Goal: Communication & Community: Answer question/provide support

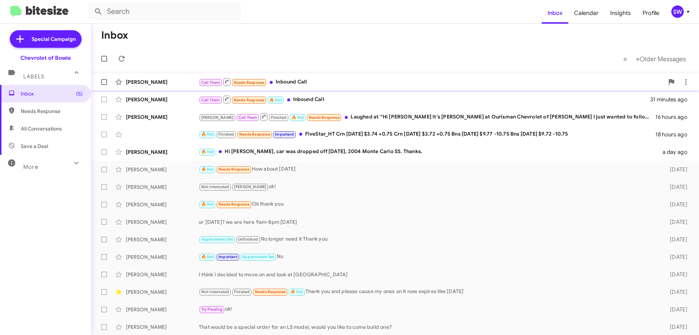
click at [293, 82] on div "Call Them Needs Response Inbound Call" at bounding box center [431, 81] width 465 height 9
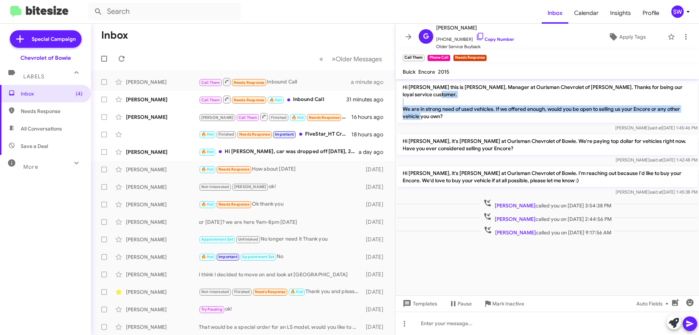
drag, startPoint x: 444, startPoint y: 117, endPoint x: 406, endPoint y: 103, distance: 40.3
click at [403, 101] on p "Hi Gloria this is Stephanie Warrington, Manager at Ourisman Chevrolet of Bowie.…" at bounding box center [547, 101] width 301 height 42
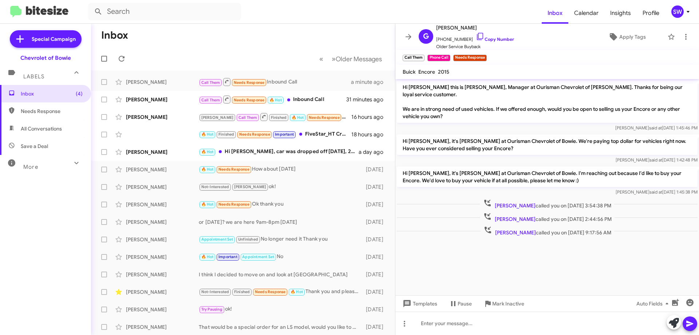
drag, startPoint x: 440, startPoint y: 125, endPoint x: 453, endPoint y: 113, distance: 17.8
click at [441, 124] on div "Hi Gloria this is Stephanie Warrington, Manager at Ourisman Chevrolet of Bowie.…" at bounding box center [547, 105] width 301 height 51
click at [454, 113] on p "Hi Gloria this is Stephanie Warrington, Manager at Ourisman Chevrolet of Bowie.…" at bounding box center [547, 101] width 301 height 42
drag, startPoint x: 473, startPoint y: 37, endPoint x: 502, endPoint y: 39, distance: 29.2
click at [476, 37] on icon at bounding box center [480, 36] width 9 height 9
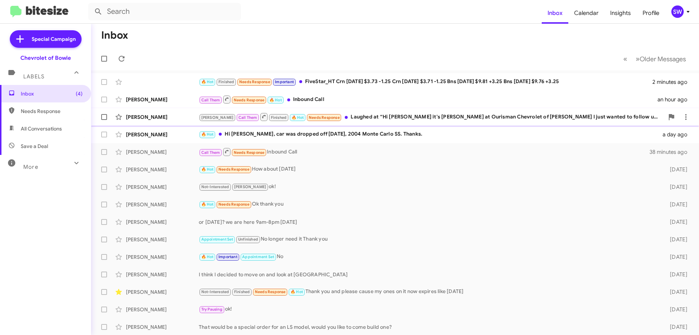
click at [379, 117] on div "Brian Call Them Finished 🔥 Hot Needs Response Laughed at “Hi Clarke it's Stepha…" at bounding box center [431, 116] width 465 height 9
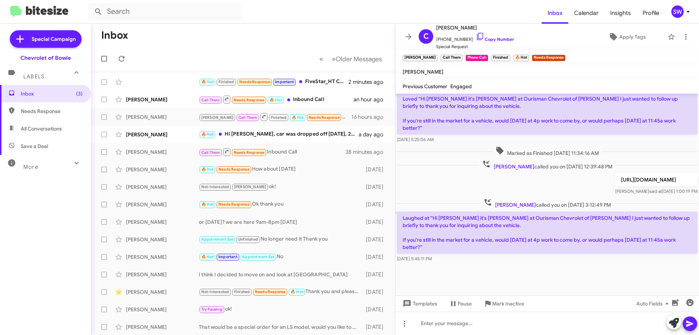
scroll to position [524, 0]
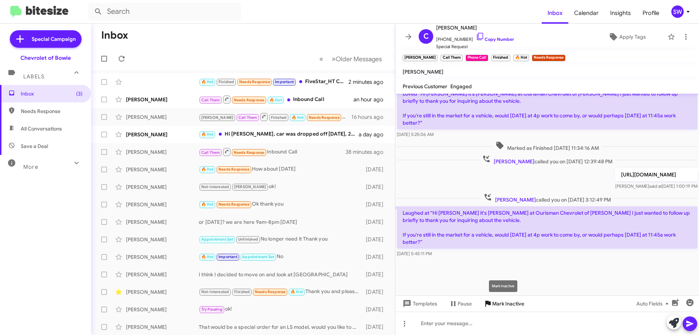
click at [499, 303] on span "Mark Inactive" at bounding box center [508, 303] width 32 height 13
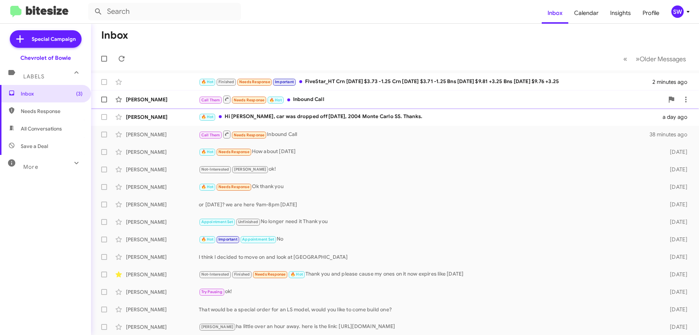
drag, startPoint x: 298, startPoint y: 101, endPoint x: 340, endPoint y: 94, distance: 42.4
click at [298, 101] on div "Call Them Needs Response 🔥 Hot Inbound Call" at bounding box center [431, 99] width 465 height 9
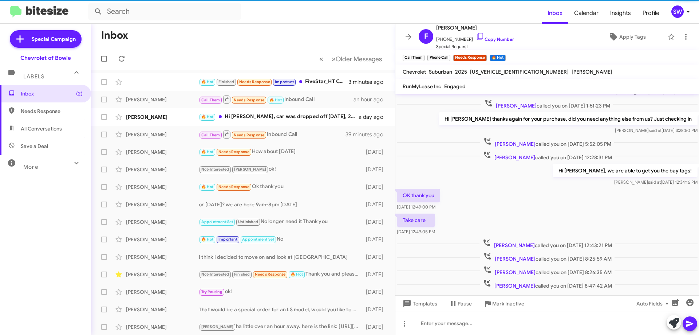
scroll to position [116, 0]
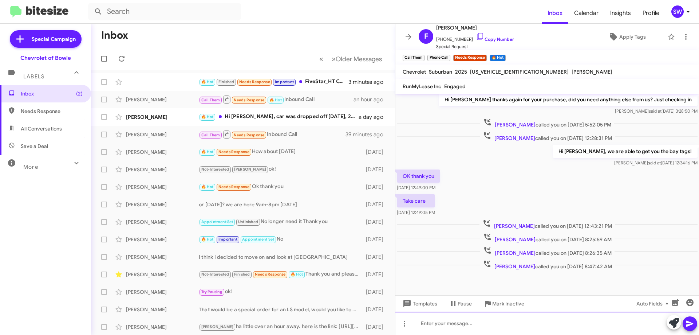
click at [476, 315] on div at bounding box center [547, 322] width 304 height 23
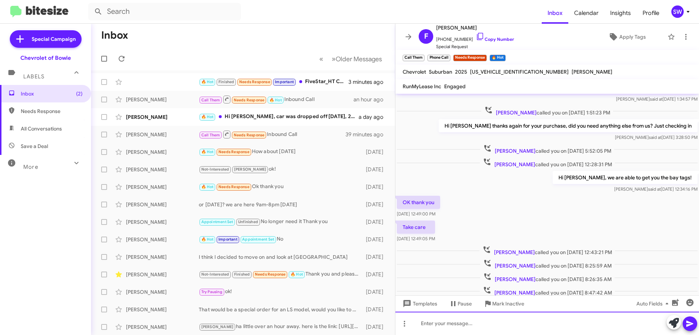
scroll to position [143, 0]
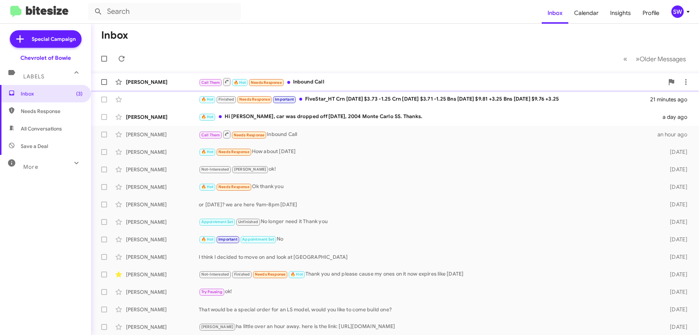
click at [307, 85] on div "Call Them 🔥 Hot Needs Response Inbound Call" at bounding box center [431, 81] width 465 height 9
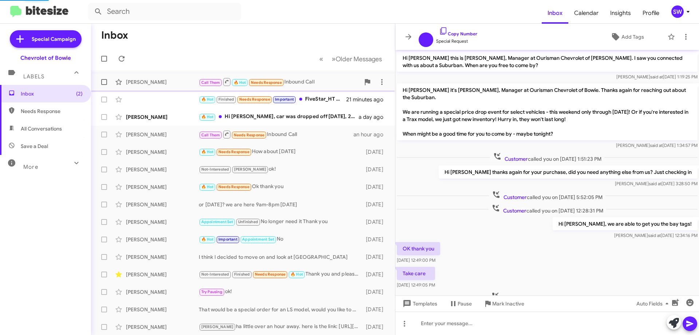
scroll to position [114, 0]
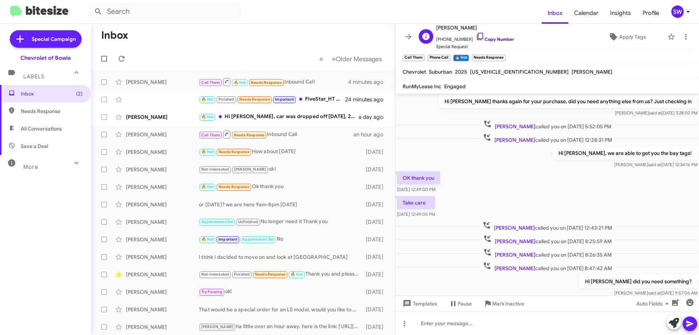
drag, startPoint x: 474, startPoint y: 35, endPoint x: 478, endPoint y: 39, distance: 5.9
click at [476, 35] on icon at bounding box center [480, 36] width 9 height 9
